Goal: Task Accomplishment & Management: Complete application form

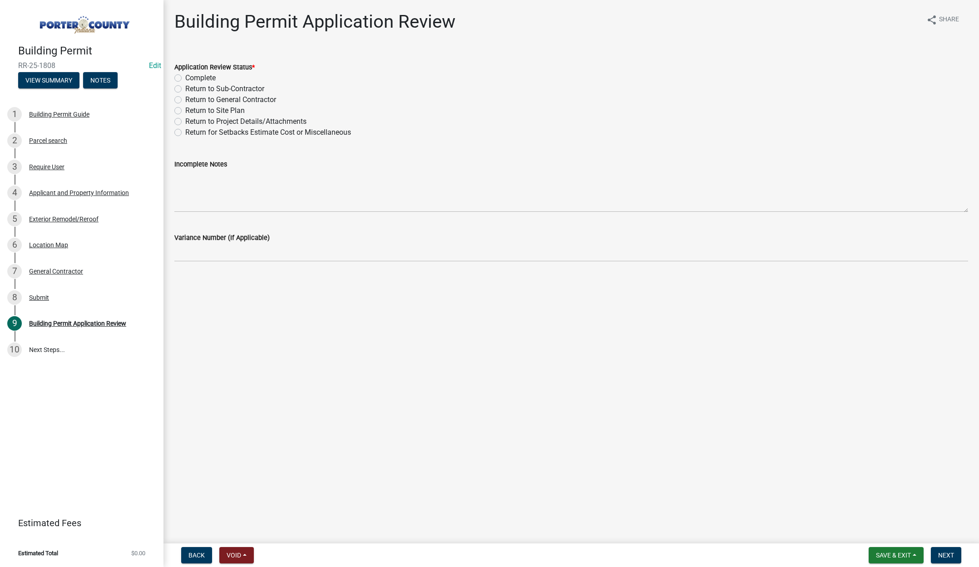
click at [185, 77] on label "Complete" at bounding box center [200, 78] width 30 height 11
click at [185, 77] on input "Complete" at bounding box center [188, 76] width 6 height 6
radio input "true"
click at [945, 554] on span "Next" at bounding box center [946, 555] width 16 height 7
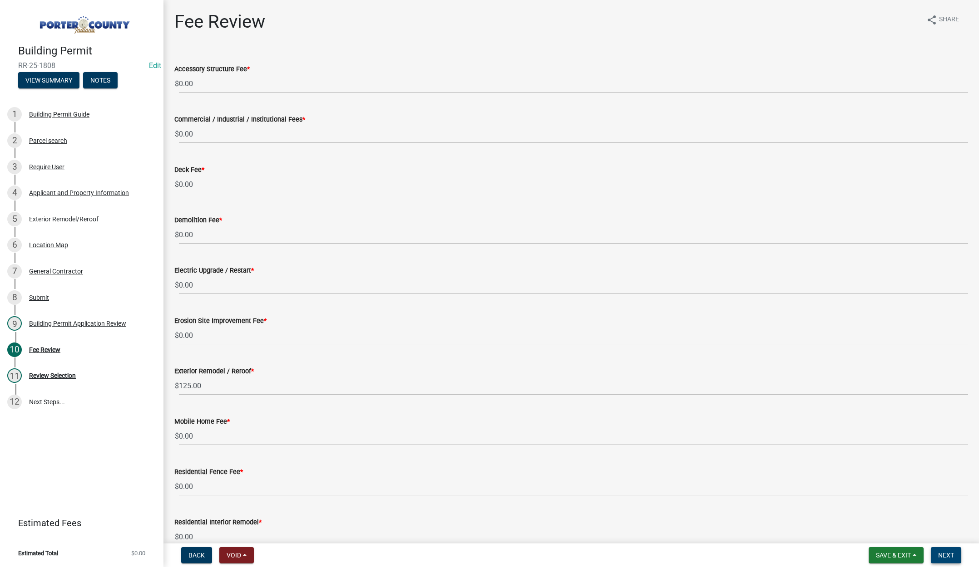
click at [948, 555] on span "Next" at bounding box center [946, 555] width 16 height 7
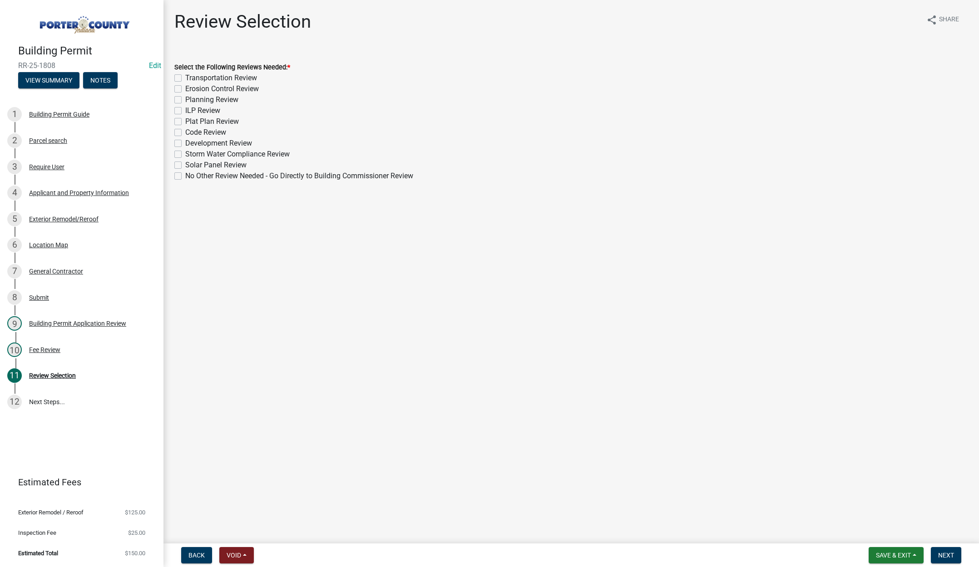
click at [185, 177] on label "No Other Review Needed - Go Directly to Building Commissioner Review" at bounding box center [299, 176] width 228 height 11
click at [185, 177] on input "No Other Review Needed - Go Directly to Building Commissioner Review" at bounding box center [188, 174] width 6 height 6
checkbox input "true"
checkbox input "false"
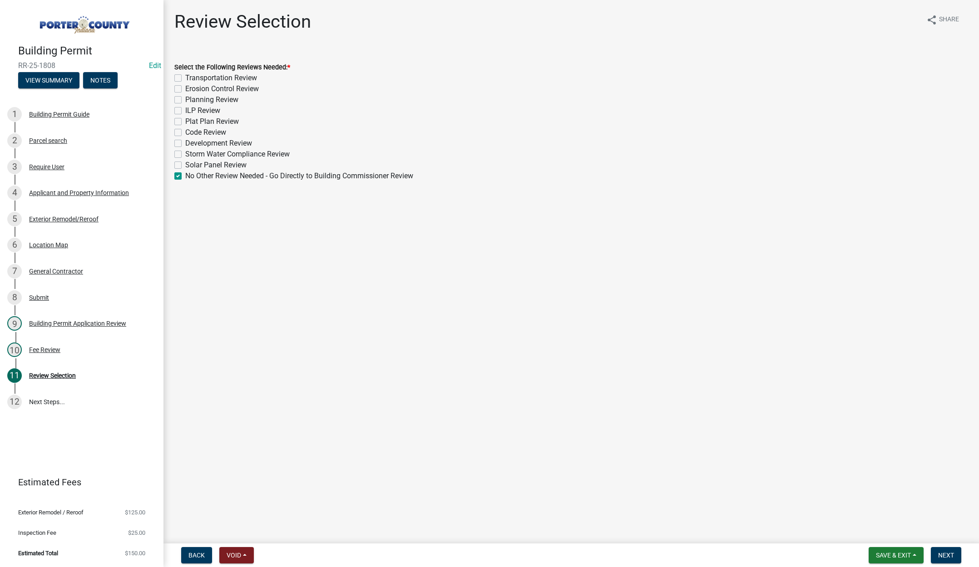
checkbox input "false"
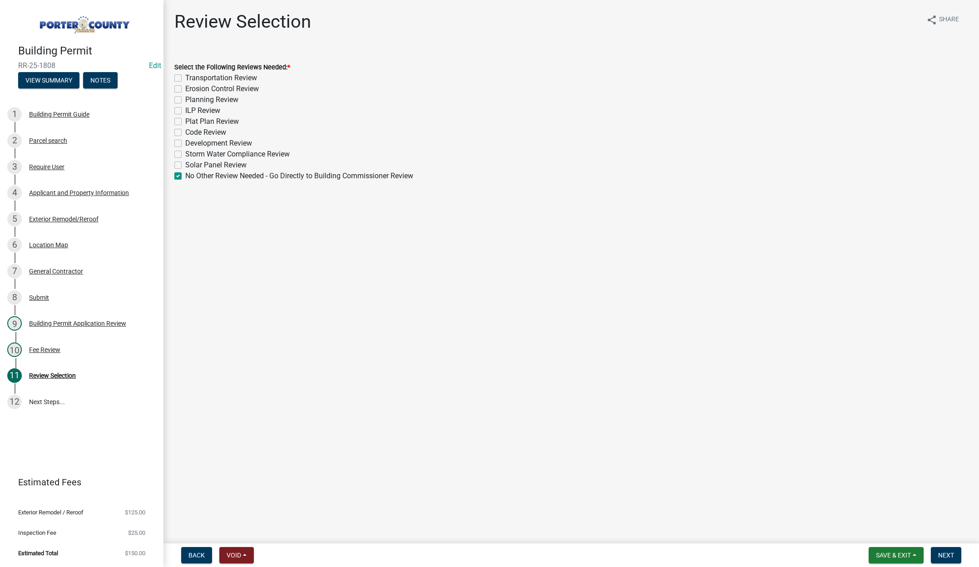
checkbox input "false"
checkbox input "true"
click at [946, 553] on span "Next" at bounding box center [946, 555] width 16 height 7
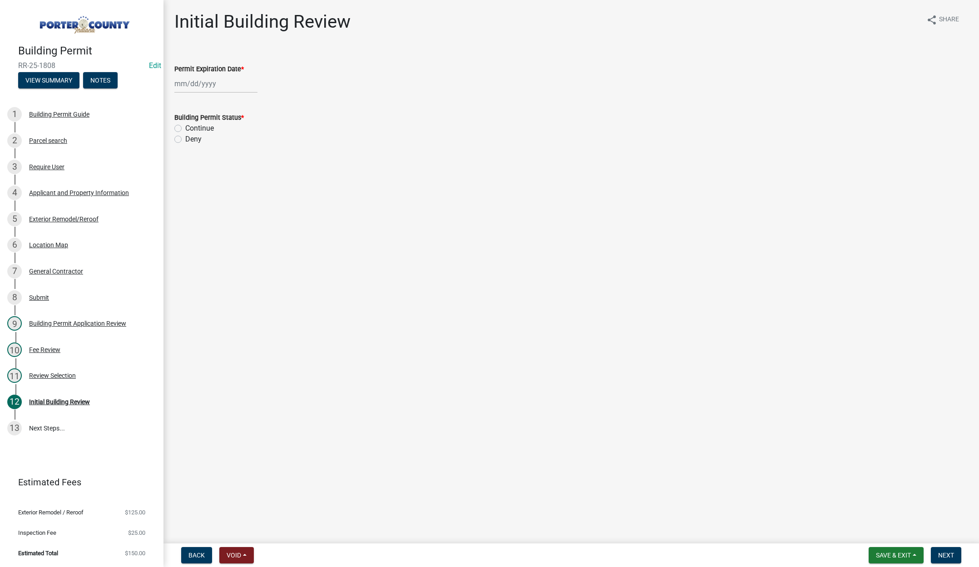
click at [228, 84] on div at bounding box center [215, 83] width 83 height 19
select select "9"
click at [254, 102] on select "1525 1526 1527 1528 1529 1530 1531 1532 1533 1534 1535 1536 1537 1538 1539 1540…" at bounding box center [245, 103] width 33 height 14
select select "2026"
click at [229, 96] on select "1525 1526 1527 1528 1529 1530 1531 1532 1533 1534 1535 1536 1537 1538 1539 1540…" at bounding box center [245, 103] width 33 height 14
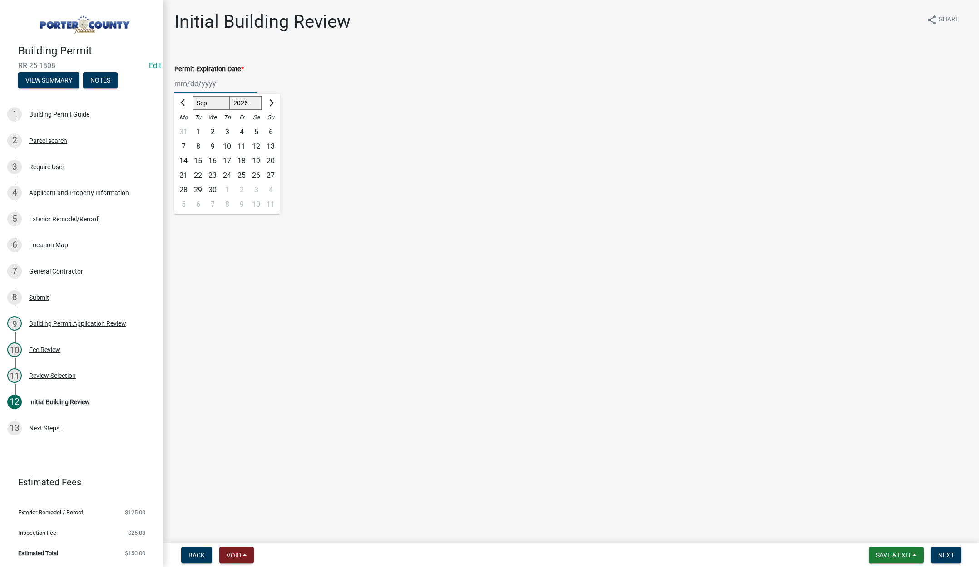
click at [212, 158] on div "16" at bounding box center [212, 161] width 15 height 15
type input "[DATE]"
click at [185, 128] on label "Continue" at bounding box center [199, 128] width 29 height 11
click at [185, 128] on input "Continue" at bounding box center [188, 126] width 6 height 6
radio input "true"
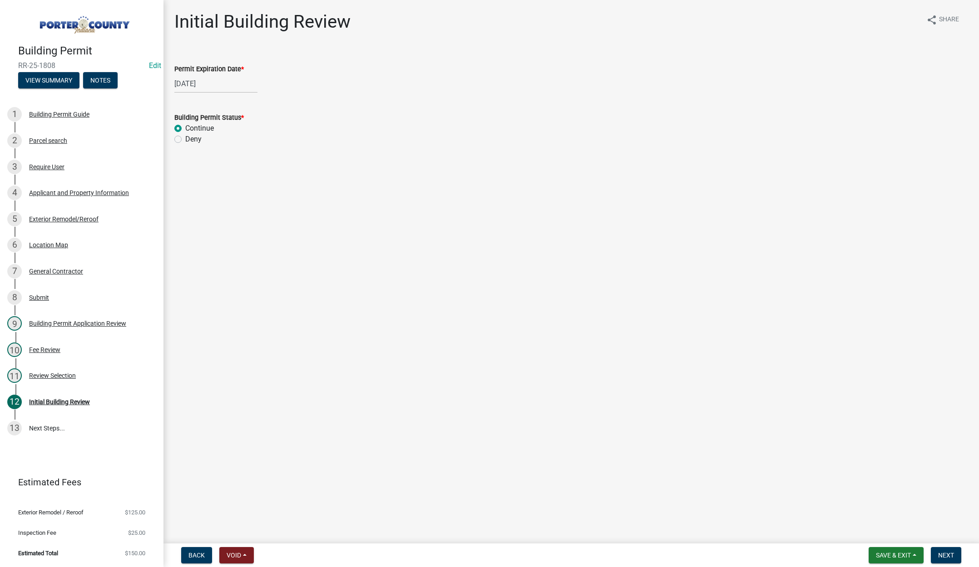
click at [945, 547] on nav "Back Void Withdraw Lock Expire Void Save & Exit Save Save & Exit Next" at bounding box center [570, 556] width 815 height 24
click at [943, 553] on span "Next" at bounding box center [946, 555] width 16 height 7
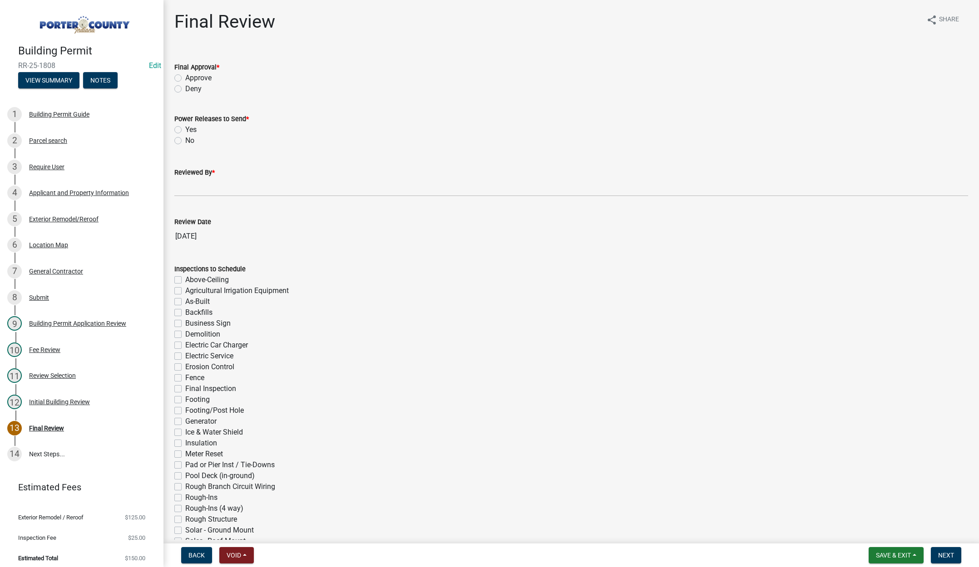
click at [185, 79] on label "Approve" at bounding box center [198, 78] width 26 height 11
click at [185, 79] on input "Approve" at bounding box center [188, 76] width 6 height 6
radio input "true"
click at [185, 138] on label "No" at bounding box center [189, 140] width 9 height 11
click at [185, 138] on input "No" at bounding box center [188, 138] width 6 height 6
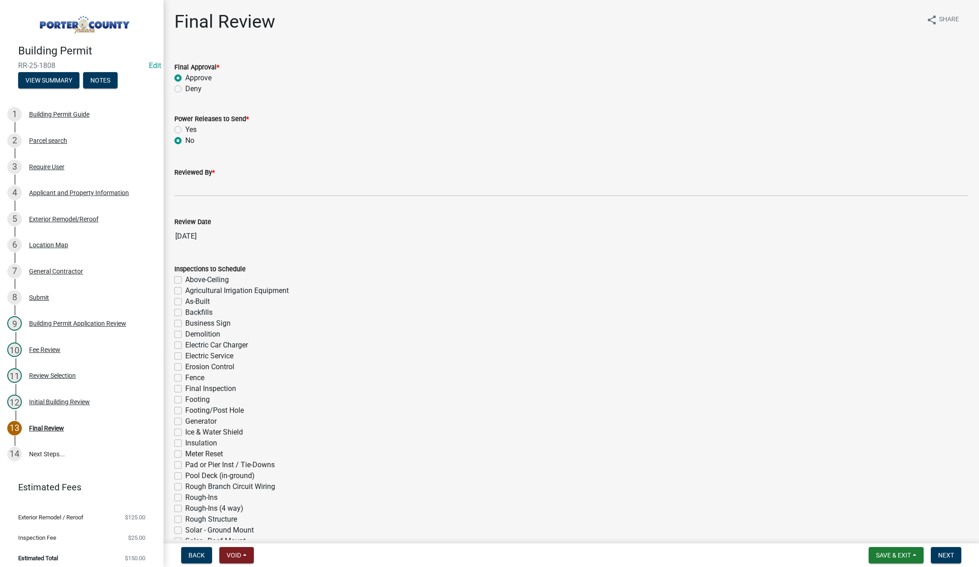
radio input "true"
click at [191, 186] on input "Reviewed By *" at bounding box center [571, 187] width 794 height 19
type input "[PERSON_NAME]"
click at [941, 553] on span "Next" at bounding box center [946, 555] width 16 height 7
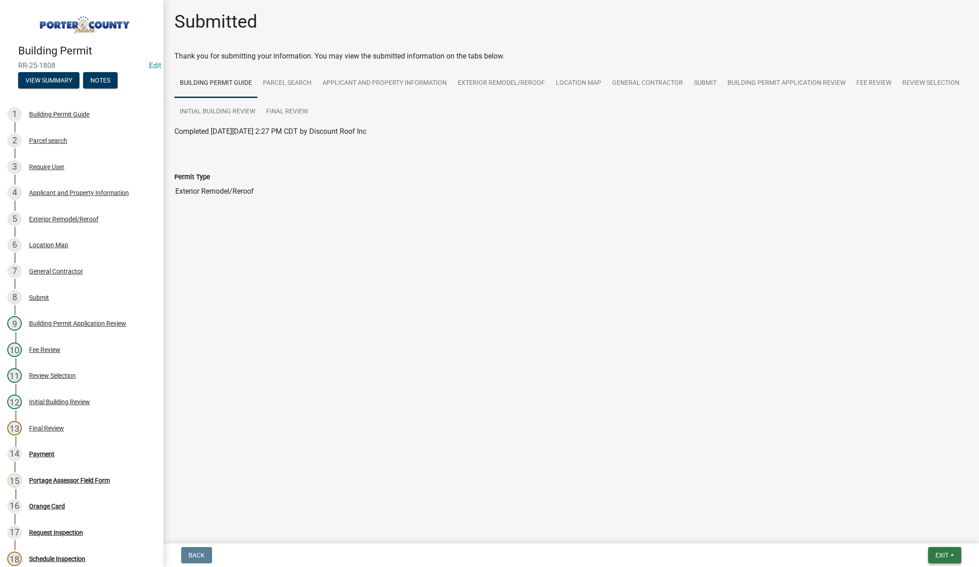
click at [945, 554] on span "Exit" at bounding box center [941, 555] width 13 height 7
click at [933, 533] on button "Save & Exit" at bounding box center [924, 532] width 73 height 22
